Goal: Task Accomplishment & Management: Manage account settings

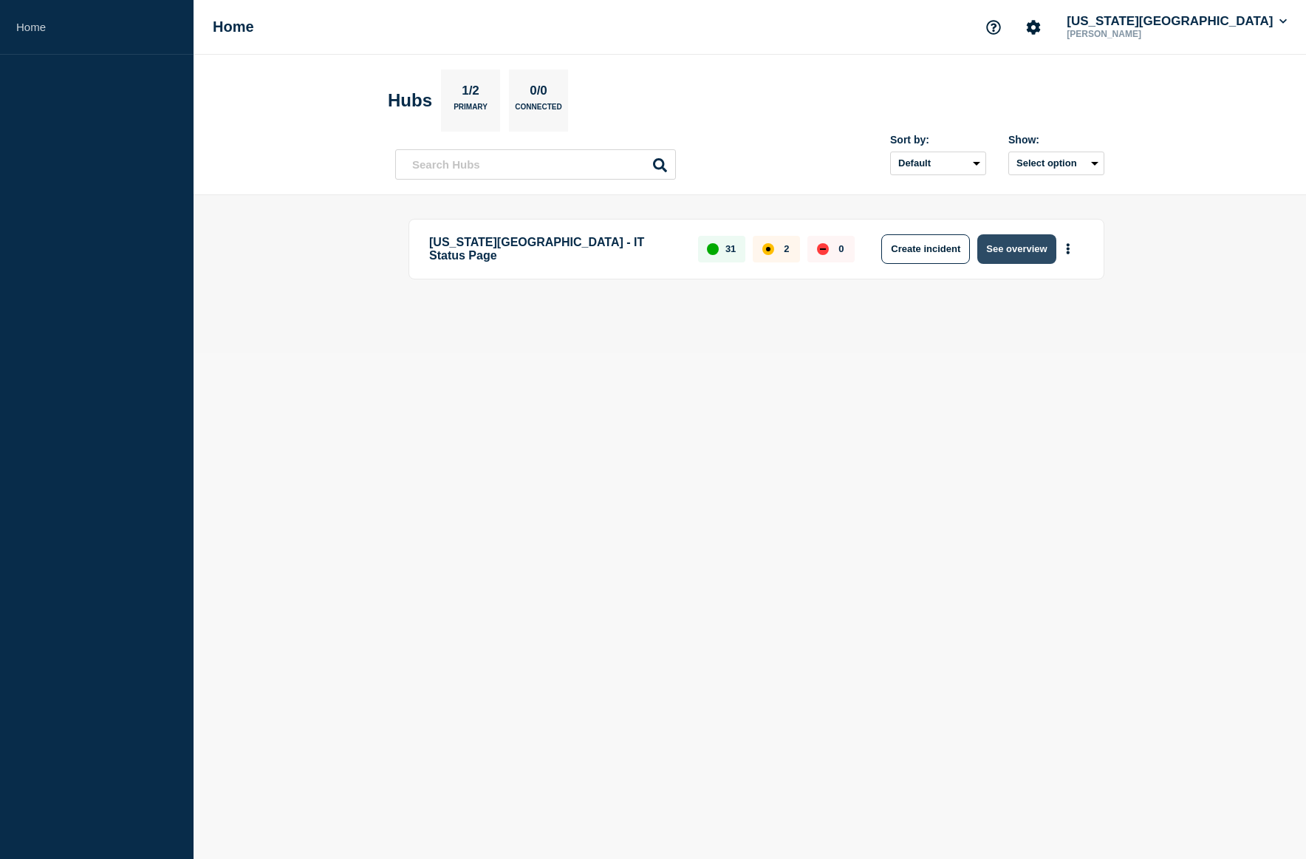
click at [1046, 245] on button "See overview" at bounding box center [1017, 249] width 78 height 30
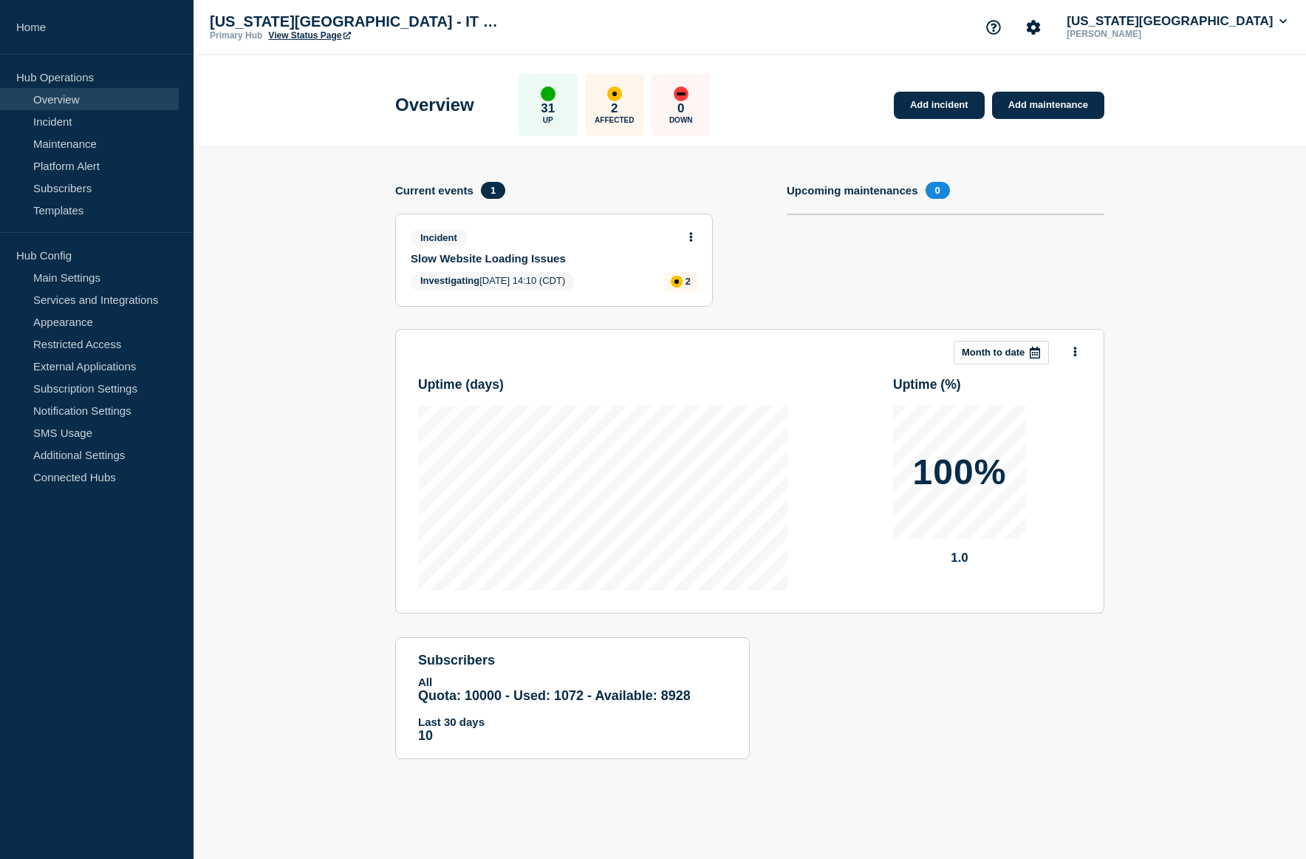
click at [692, 239] on icon at bounding box center [691, 237] width 4 height 10
click at [685, 293] on link "Update incident" at bounding box center [691, 292] width 72 height 12
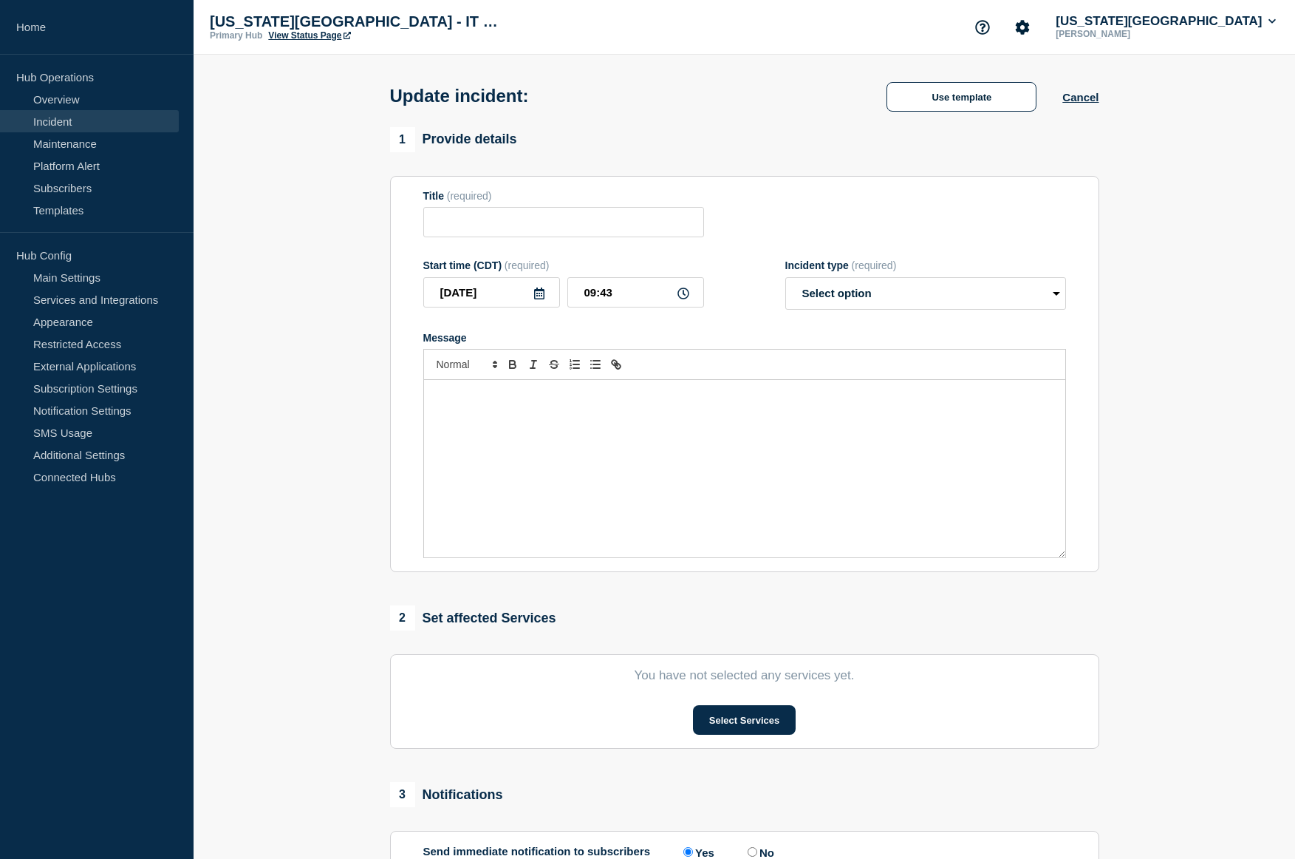
type input "Slow Website Loading Issues"
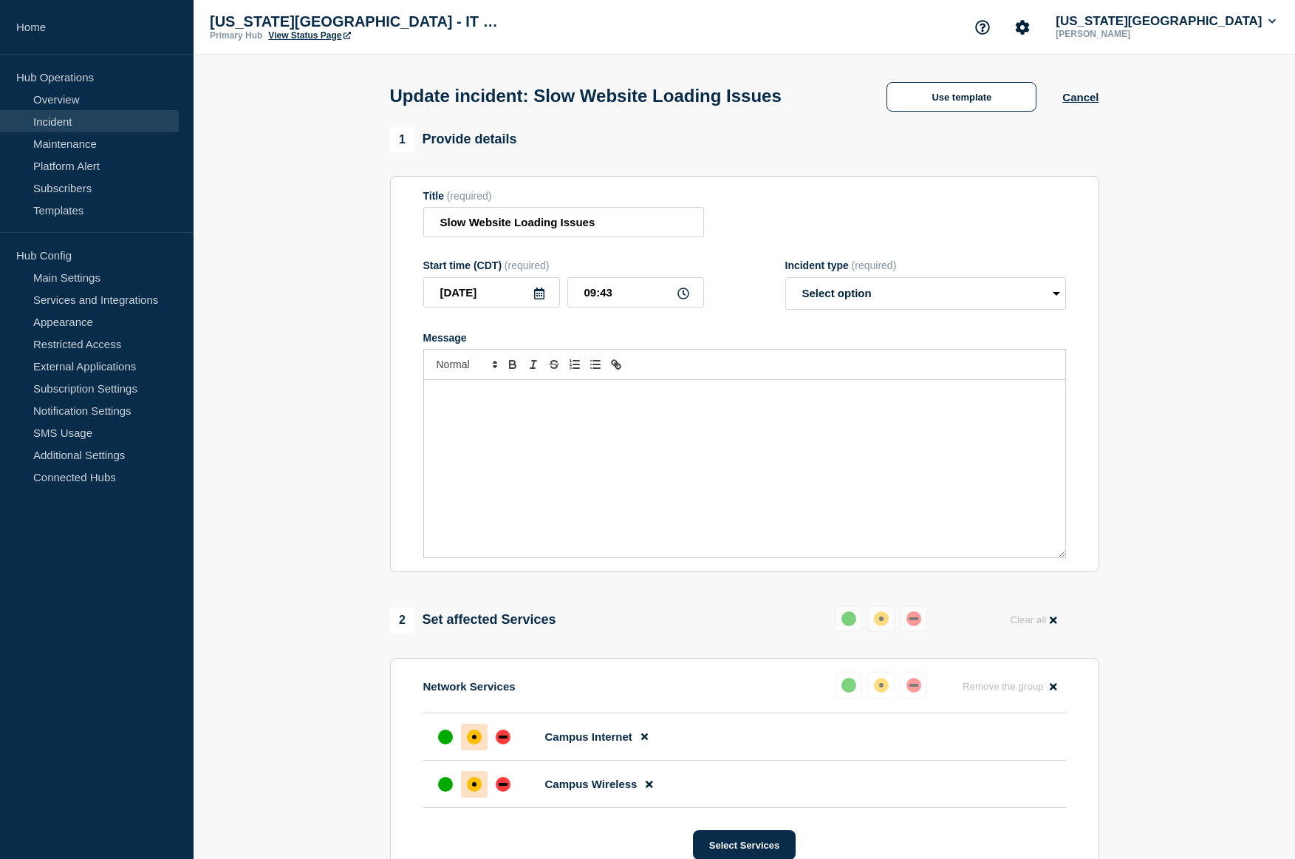
click at [511, 447] on div "Message" at bounding box center [744, 468] width 641 height 177
click at [650, 432] on div "Work this morning is continued to be monitored, but does not seem to have had m…" at bounding box center [744, 468] width 641 height 177
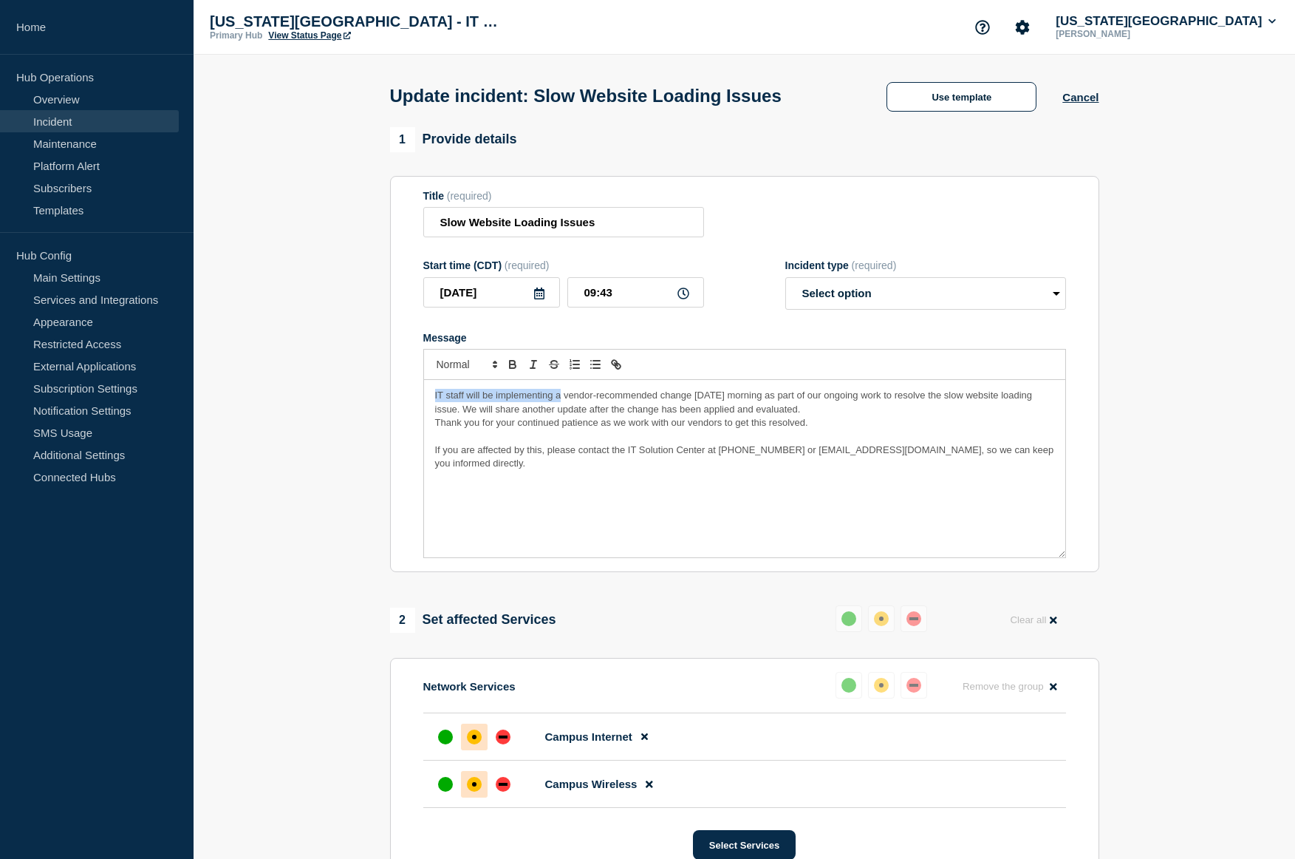
drag, startPoint x: 432, startPoint y: 397, endPoint x: 561, endPoint y: 398, distance: 128.6
click at [561, 398] on div "IT staff will be implementing a vendor-recommended change [DATE] morning as par…" at bounding box center [744, 468] width 641 height 177
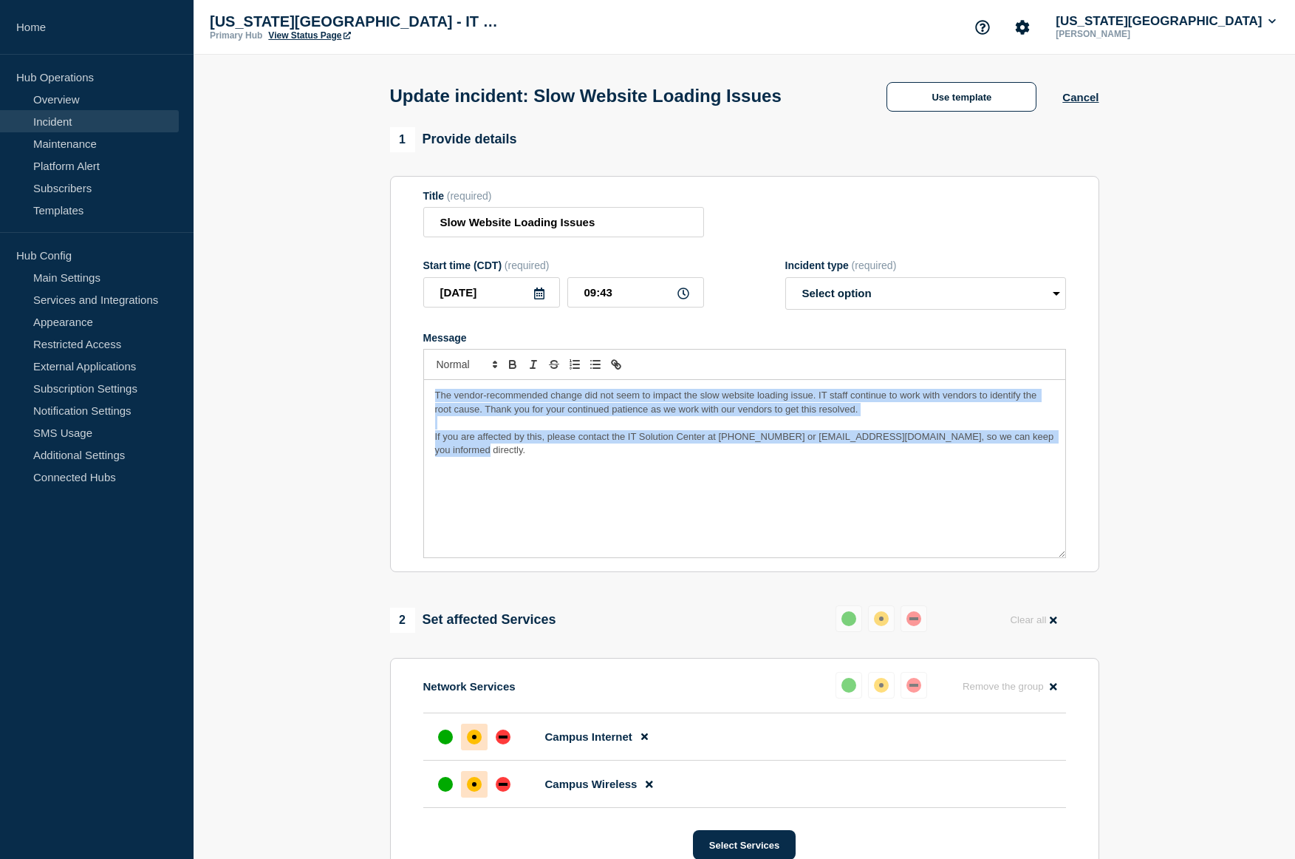
copy div "The vendor-recommended change did not seem to impact the slow website loading i…"
click at [958, 304] on select "Select option Investigating Identified Monitoring Resolved" at bounding box center [925, 293] width 281 height 33
select select "investigating"
click at [785, 280] on select "Select option Investigating Identified Monitoring Resolved" at bounding box center [925, 293] width 281 height 33
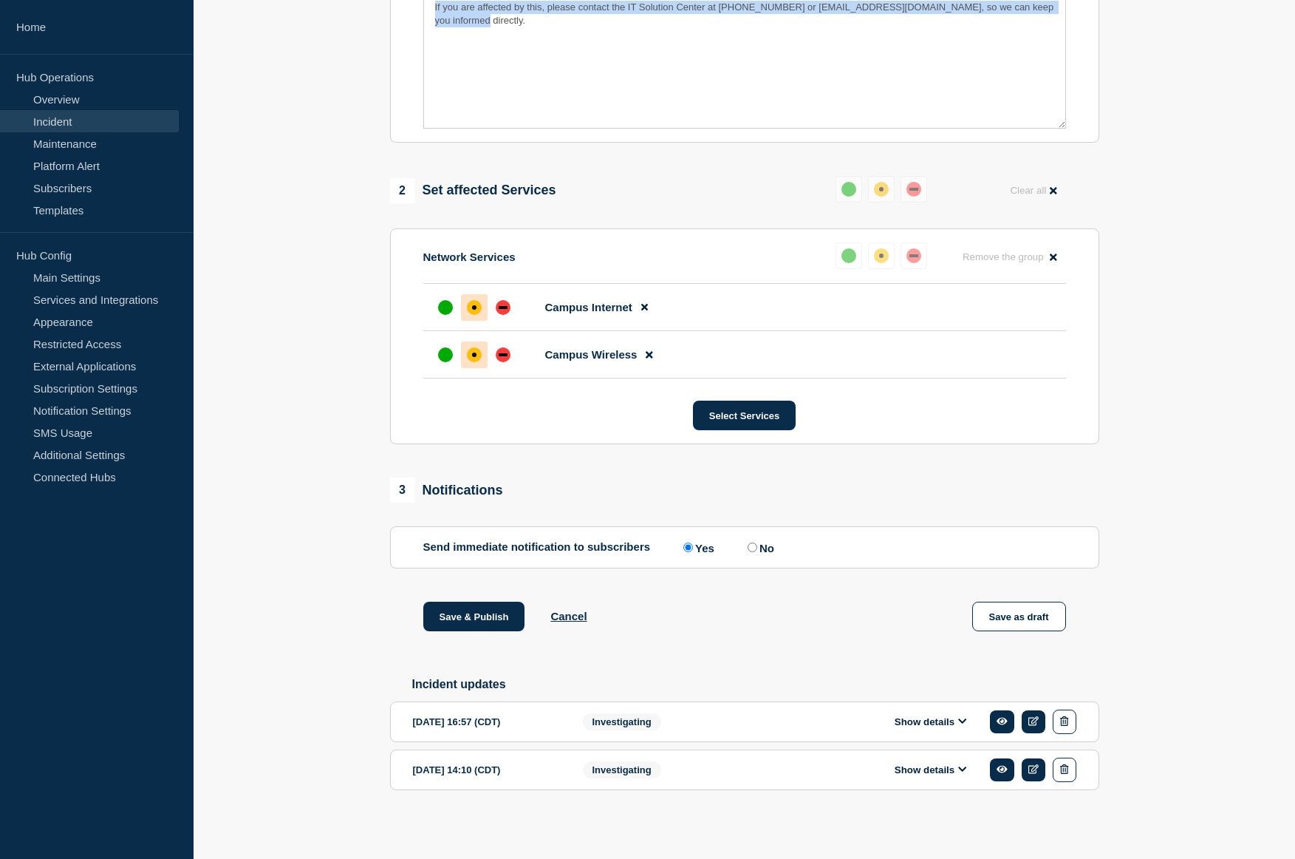
scroll to position [437, 0]
click at [444, 621] on button "Save & Publish" at bounding box center [474, 616] width 102 height 30
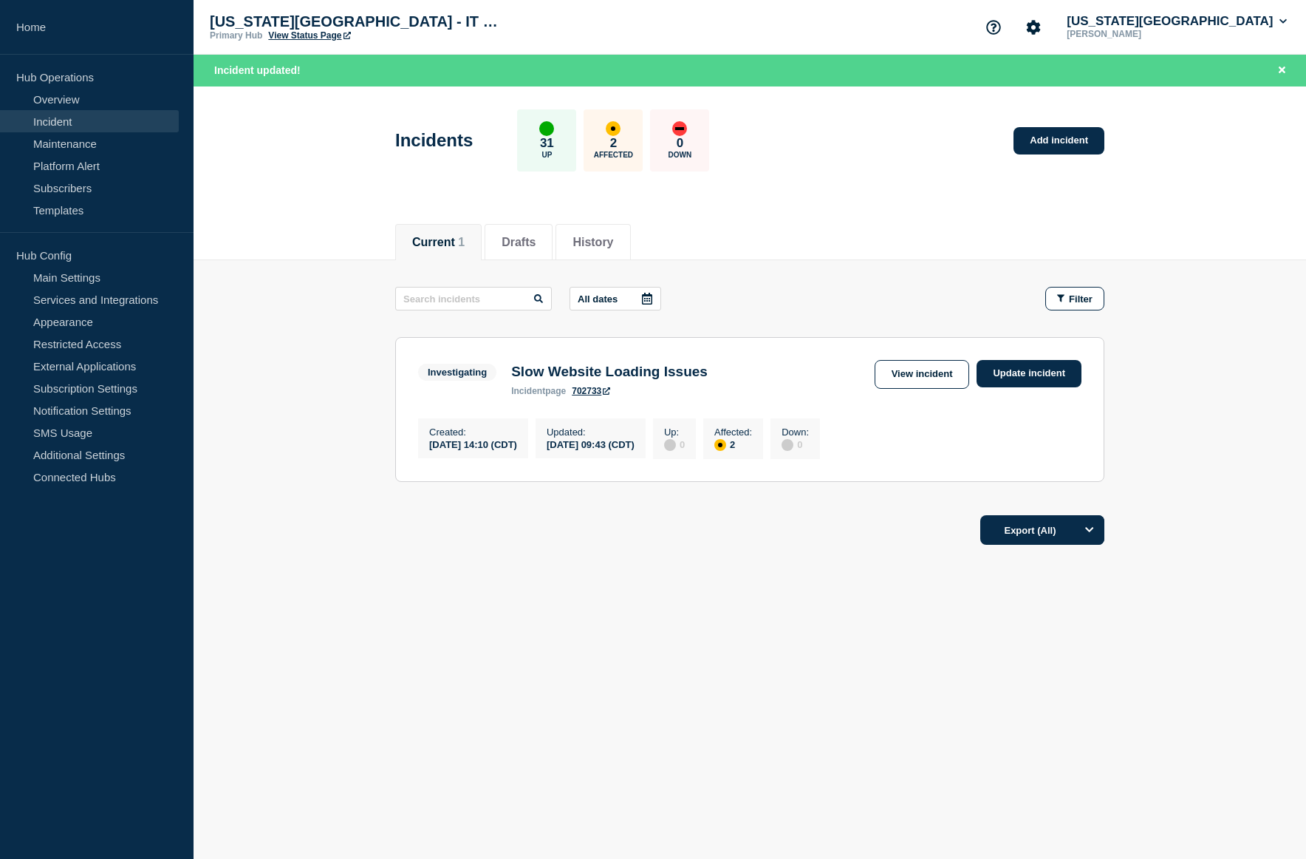
click at [279, 592] on div "Current Drafts History Current 1 Drafts History All dates Filter Investigating …" at bounding box center [750, 433] width 1113 height 448
